Goal: Transaction & Acquisition: Purchase product/service

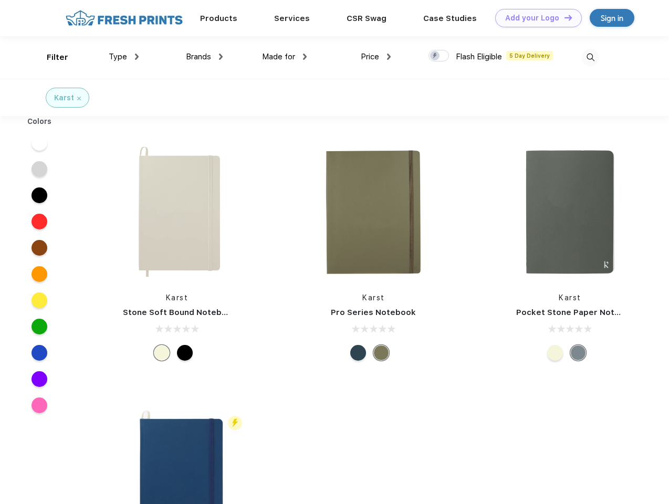
click at [535, 18] on link "Add your Logo Design Tool" at bounding box center [538, 18] width 87 height 18
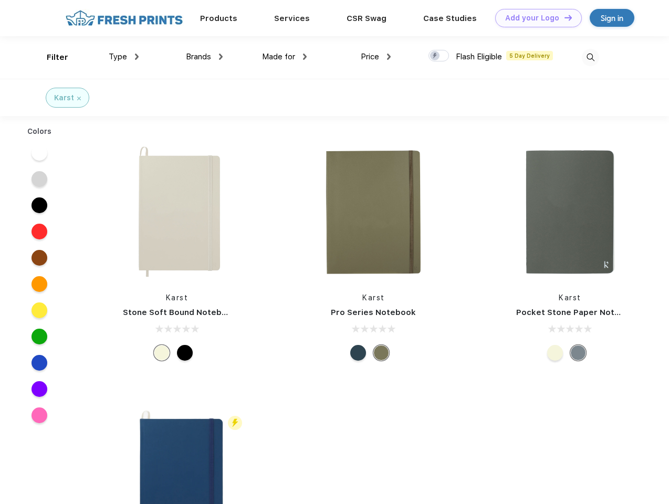
click at [0, 0] on div "Design Tool" at bounding box center [0, 0] width 0 height 0
click at [563, 17] on link "Add your Logo Design Tool" at bounding box center [538, 18] width 87 height 18
click at [50, 57] on div "Filter" at bounding box center [58, 57] width 22 height 12
click at [124, 57] on span "Type" at bounding box center [118, 56] width 18 height 9
click at [204, 57] on span "Brands" at bounding box center [198, 56] width 25 height 9
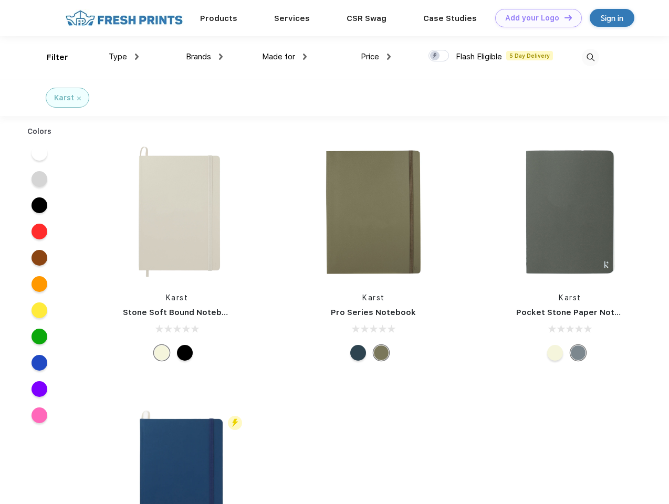
click at [285, 57] on span "Made for" at bounding box center [278, 56] width 33 height 9
click at [376, 57] on span "Price" at bounding box center [370, 56] width 18 height 9
click at [439, 56] on div at bounding box center [439, 56] width 20 height 12
click at [435, 56] on input "checkbox" at bounding box center [432, 52] width 7 height 7
click at [590, 57] on img at bounding box center [590, 57] width 17 height 17
